Goal: Information Seeking & Learning: Find specific page/section

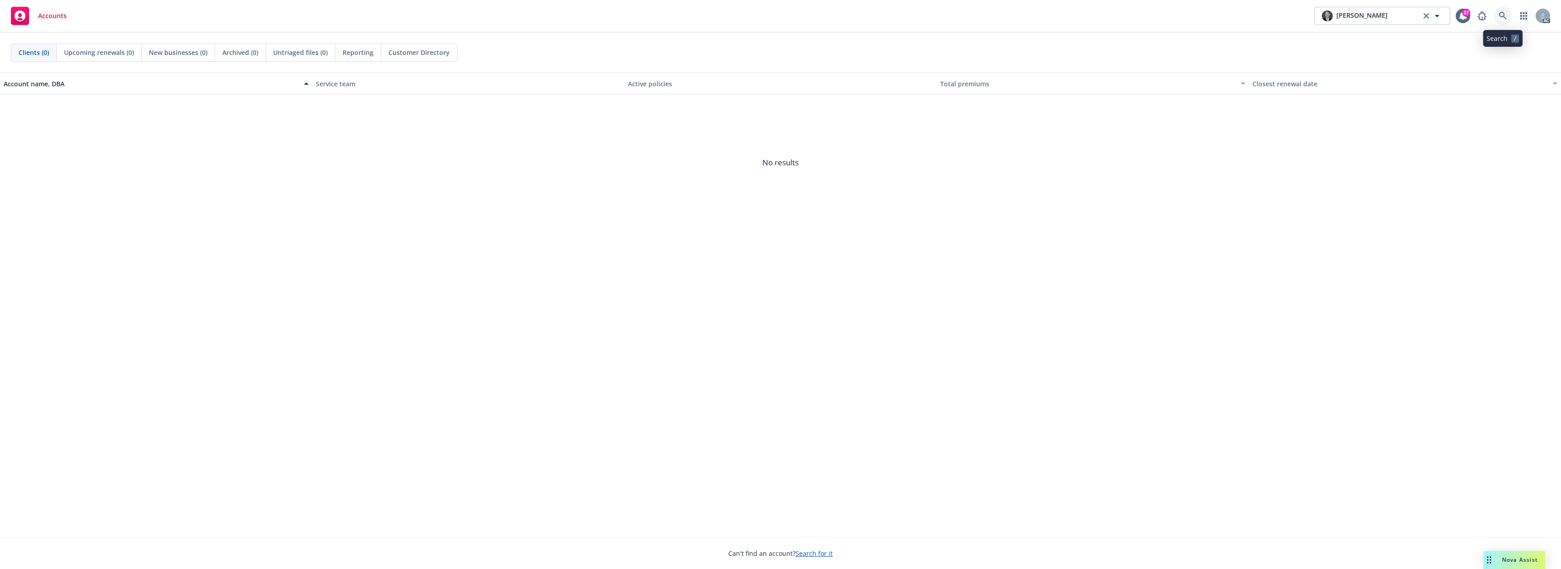
click at [1503, 15] on icon at bounding box center [1503, 16] width 8 height 8
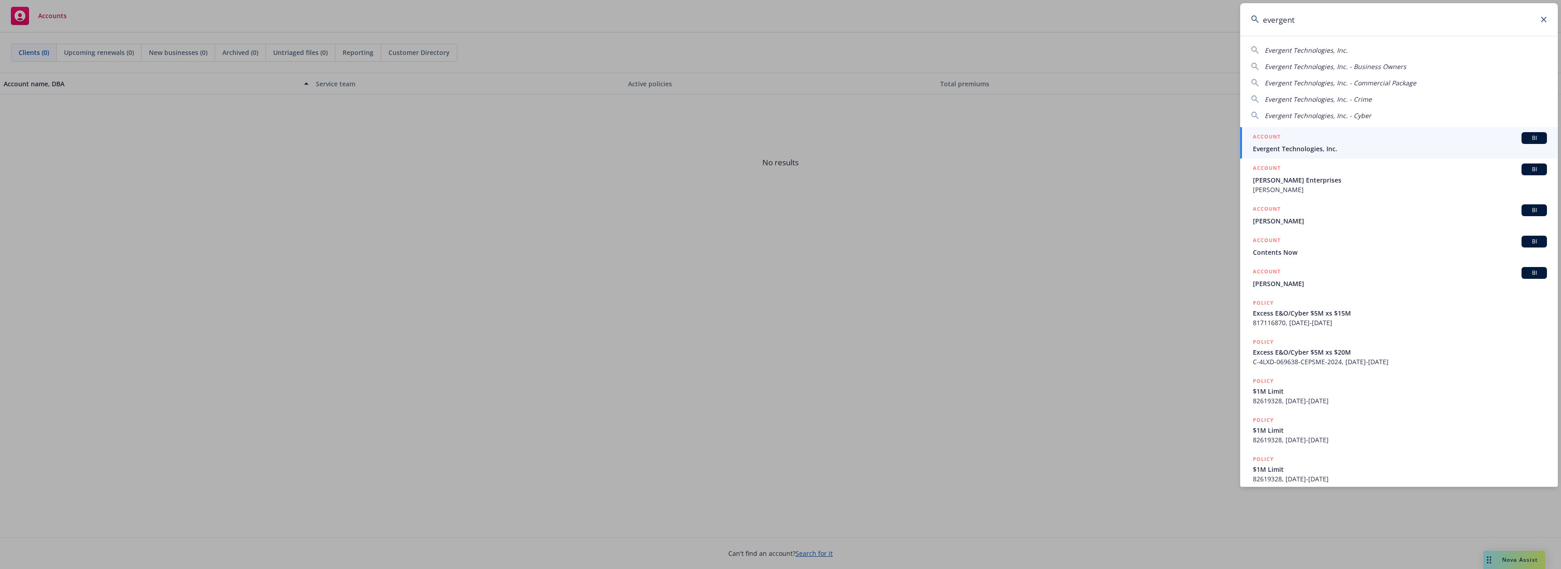
type input "evergent"
click at [1282, 143] on div "ACCOUNT BI" at bounding box center [1400, 138] width 294 height 12
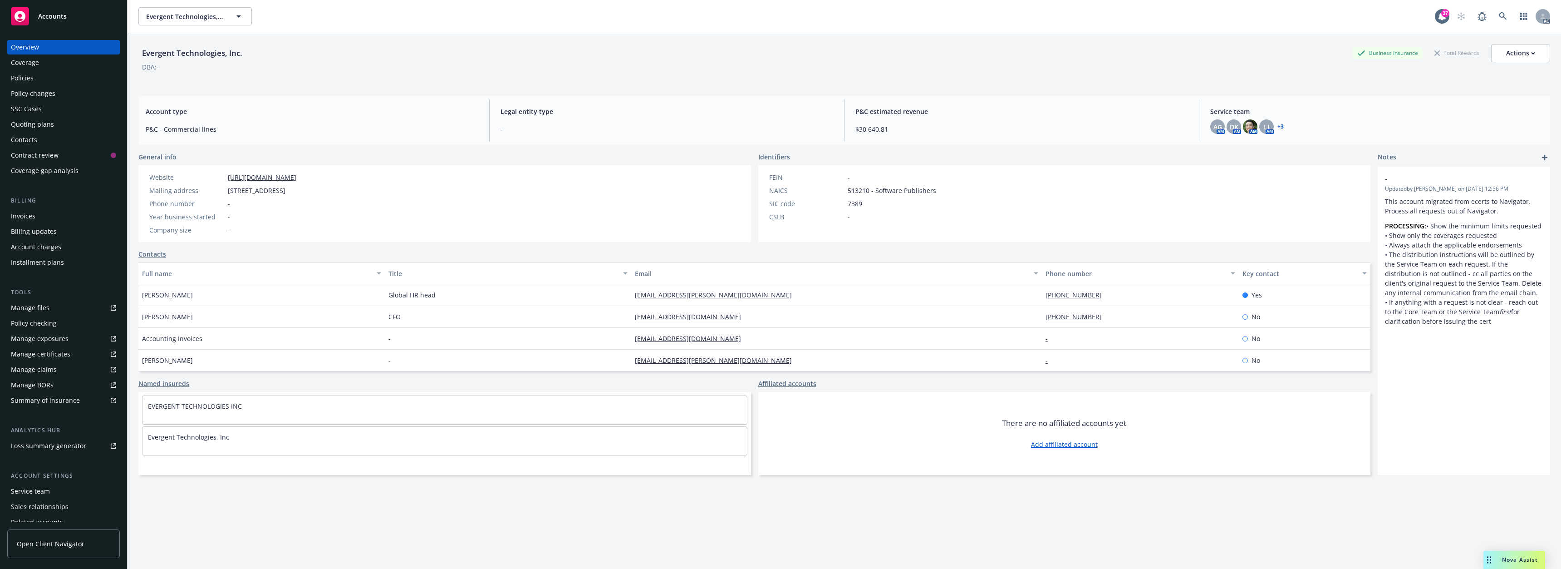
click at [50, 75] on div "Policies" at bounding box center [63, 78] width 105 height 15
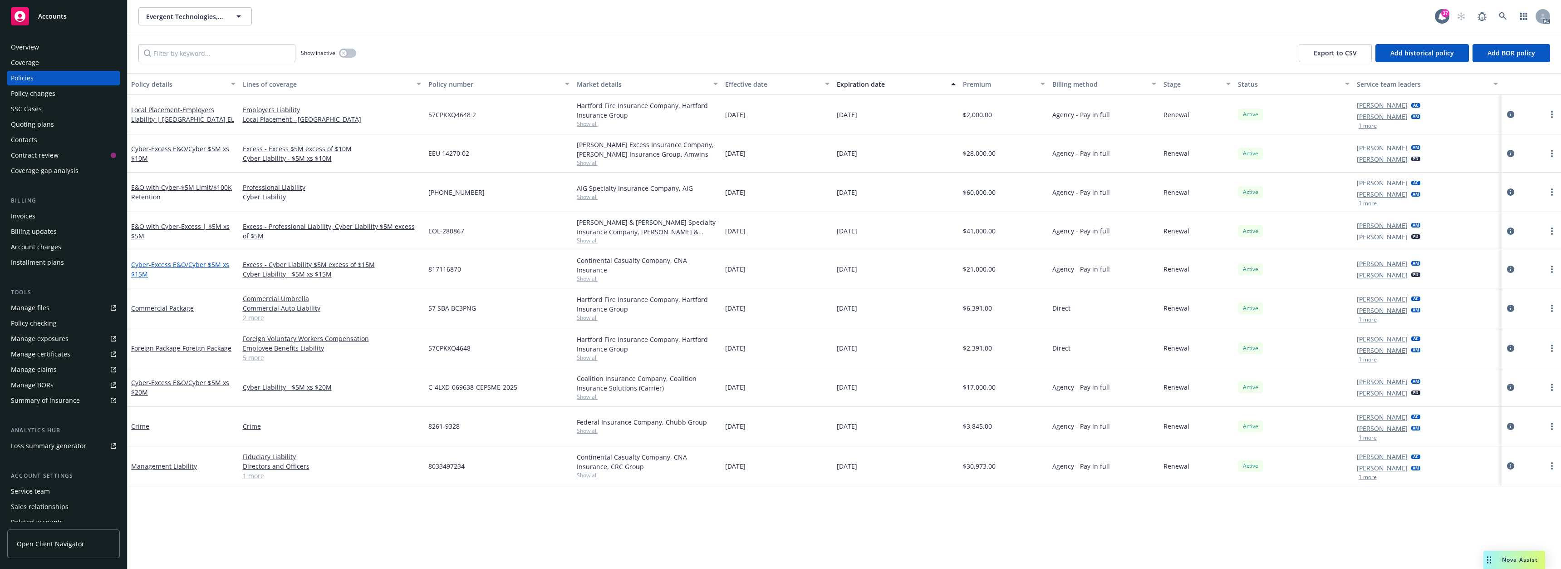
click at [200, 262] on span "- Excess E&O/Cyber $5M xs $15M" at bounding box center [180, 269] width 98 height 18
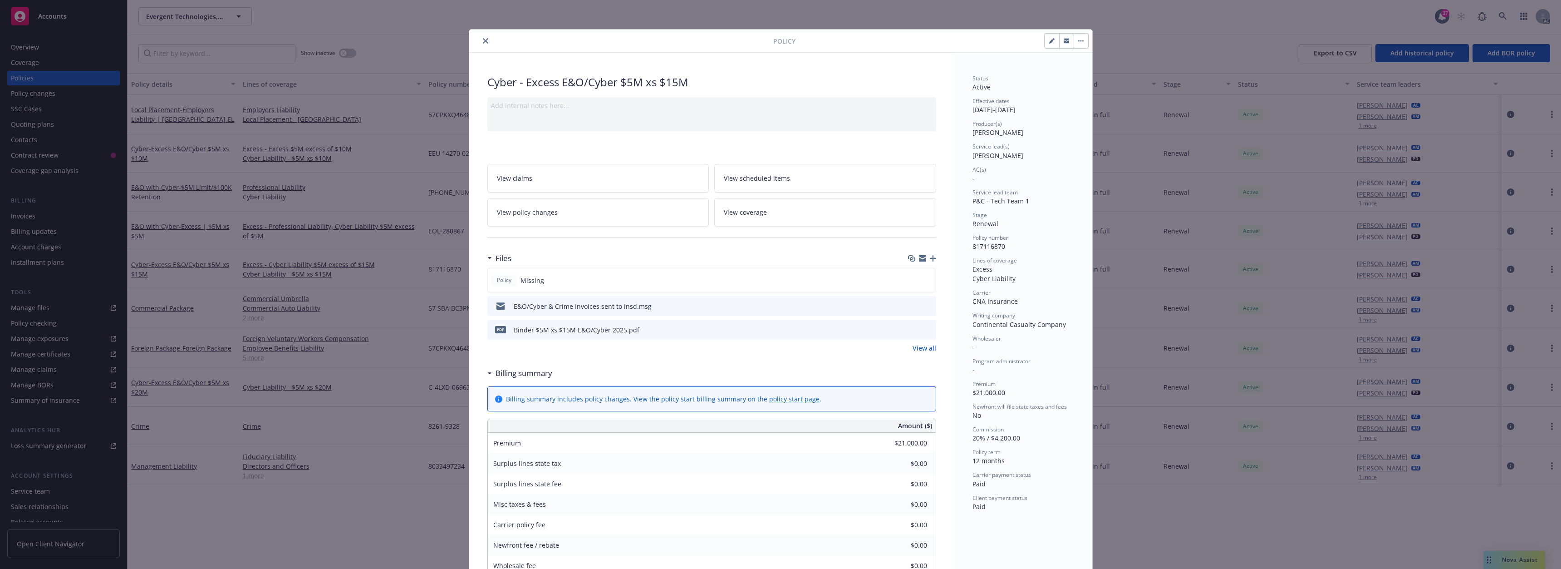
click at [483, 42] on icon "close" at bounding box center [485, 40] width 5 height 5
